Goal: Task Accomplishment & Management: Use online tool/utility

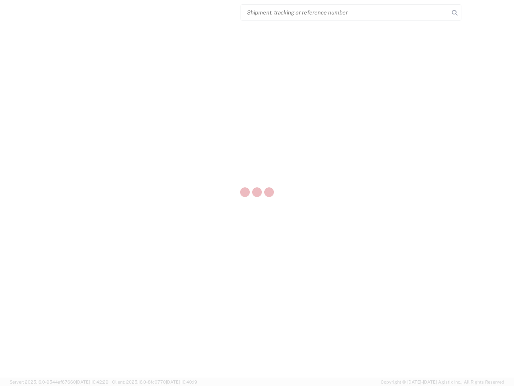
select select "US"
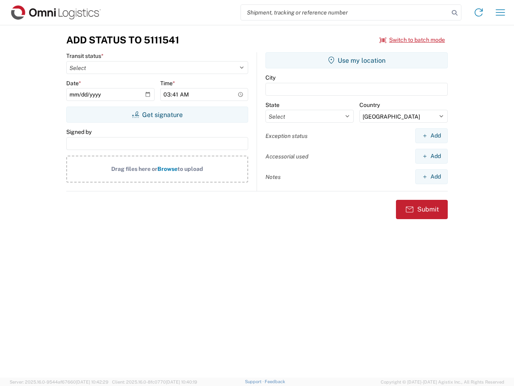
click at [345, 12] on input "search" at bounding box center [345, 12] width 208 height 15
click at [455, 13] on icon at bounding box center [454, 12] width 11 height 11
click at [479, 12] on icon at bounding box center [479, 12] width 13 height 13
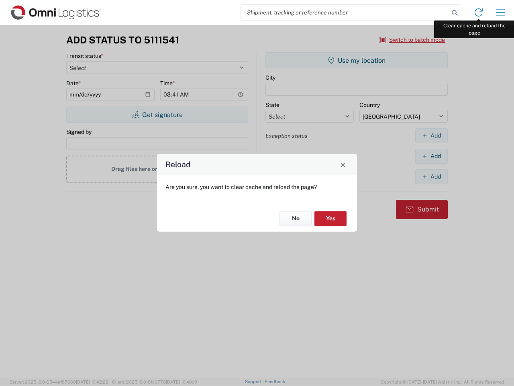
click at [501, 12] on div "Reload Are you sure, you want to clear cache and reload the page? No Yes" at bounding box center [257, 193] width 514 height 386
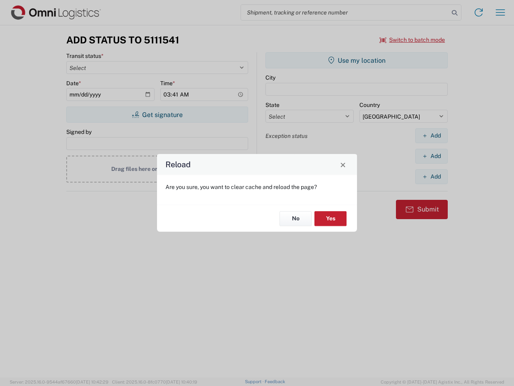
click at [413, 40] on div "Reload Are you sure, you want to clear cache and reload the page? No Yes" at bounding box center [257, 193] width 514 height 386
click at [157, 115] on div "Reload Are you sure, you want to clear cache and reload the page? No Yes" at bounding box center [257, 193] width 514 height 386
click at [357, 60] on div "Reload Are you sure, you want to clear cache and reload the page? No Yes" at bounding box center [257, 193] width 514 height 386
click at [432, 135] on div "Reload Are you sure, you want to clear cache and reload the page? No Yes" at bounding box center [257, 193] width 514 height 386
click at [432, 156] on div "Reload Are you sure, you want to clear cache and reload the page? No Yes" at bounding box center [257, 193] width 514 height 386
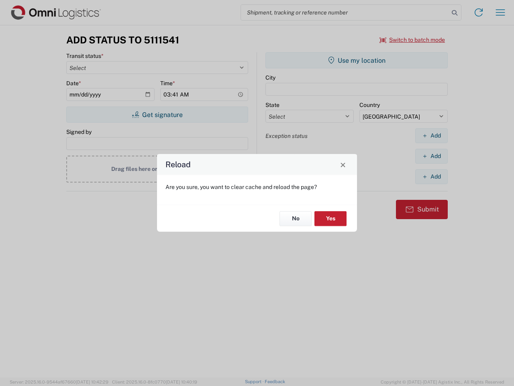
click at [432, 176] on div "Reload Are you sure, you want to clear cache and reload the page? No Yes" at bounding box center [257, 193] width 514 height 386
